Goal: Task Accomplishment & Management: Use online tool/utility

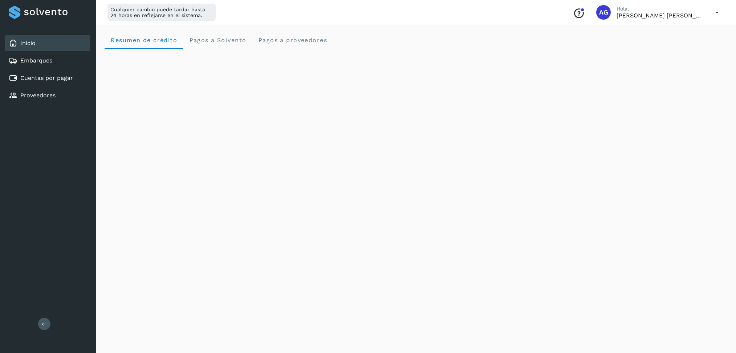
scroll to position [97, 0]
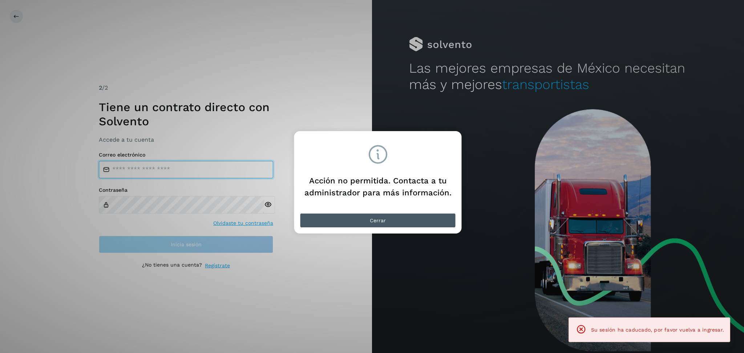
type input "**********"
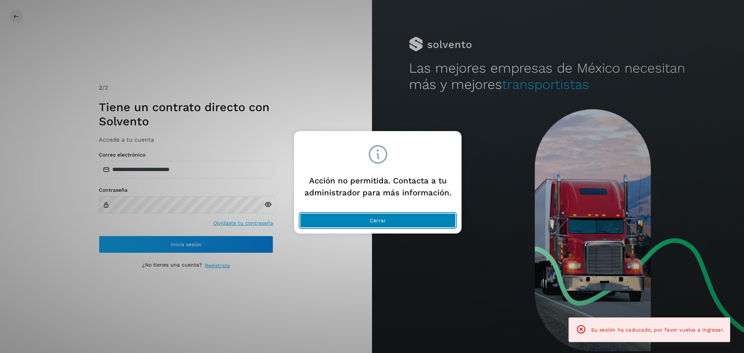
click at [379, 224] on button "Cerrar" at bounding box center [378, 220] width 156 height 15
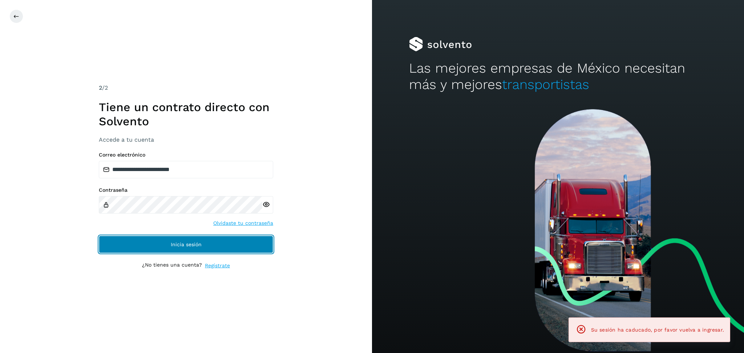
click at [230, 245] on button "Inicia sesión" at bounding box center [186, 244] width 174 height 17
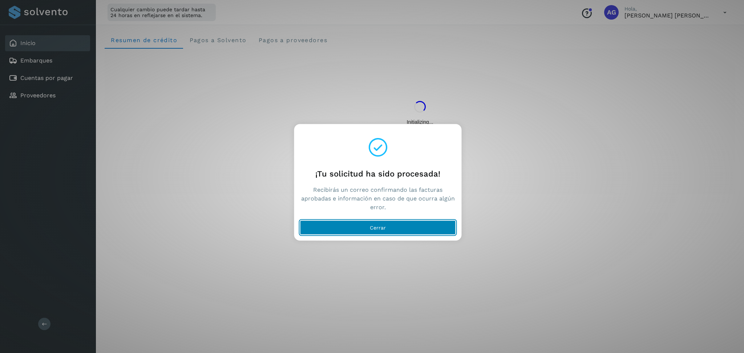
click at [415, 228] on button "Cerrar" at bounding box center [378, 227] width 156 height 15
click at [405, 233] on button "Cerrar" at bounding box center [378, 227] width 156 height 15
